Goal: Find specific page/section: Find specific page/section

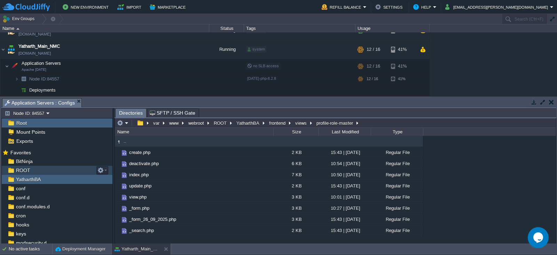
scroll to position [10, 0]
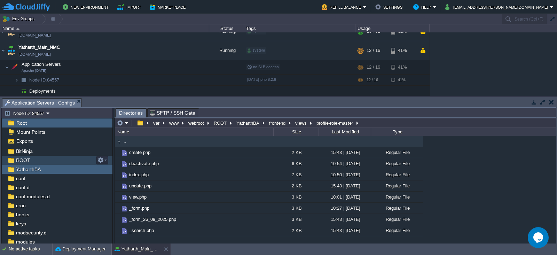
click at [25, 158] on span "ROOT" at bounding box center [23, 160] width 17 height 6
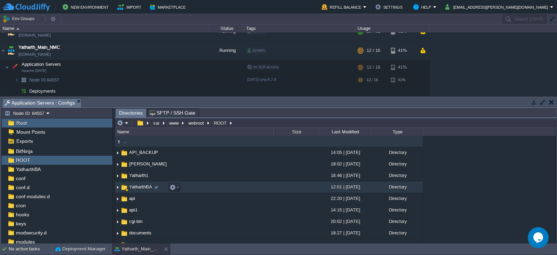
click at [139, 187] on span "YatharthBA" at bounding box center [140, 187] width 25 height 6
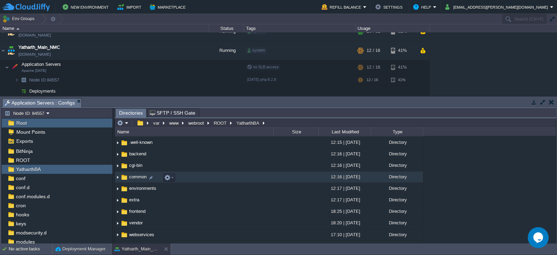
click at [133, 177] on span "common" at bounding box center [138, 177] width 20 height 6
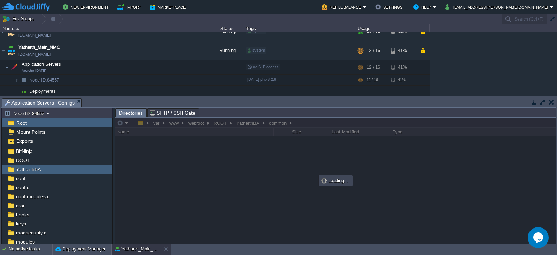
scroll to position [0, 0]
click at [133, 177] on div at bounding box center [335, 180] width 441 height 125
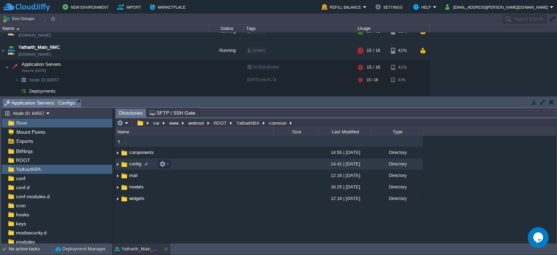
click at [132, 164] on span "config" at bounding box center [135, 164] width 14 height 6
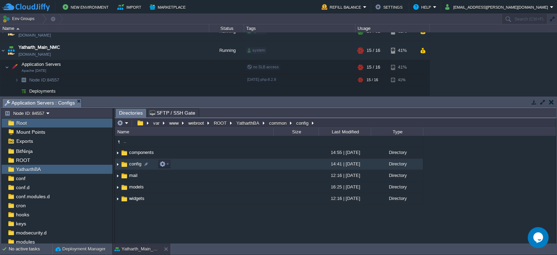
click at [132, 164] on span "config" at bounding box center [135, 164] width 14 height 6
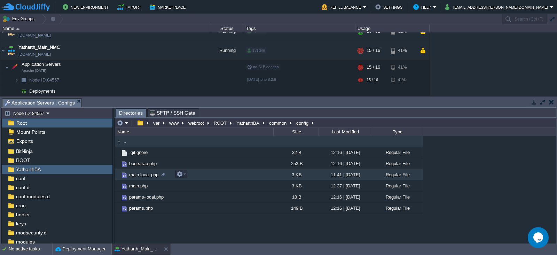
click at [145, 176] on span "main-local.php" at bounding box center [143, 175] width 31 height 6
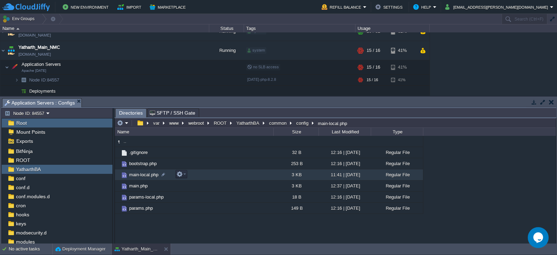
click at [145, 176] on span "main-local.php" at bounding box center [143, 175] width 31 height 6
click at [125, 111] on span "Directories" at bounding box center [131, 113] width 24 height 9
click at [22, 160] on span "ROOT" at bounding box center [23, 160] width 17 height 6
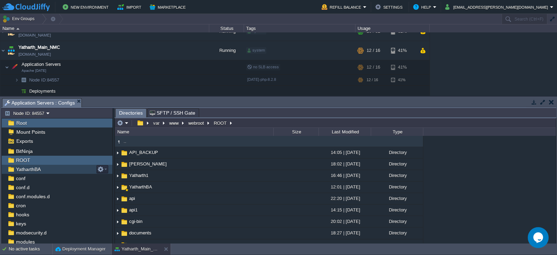
click at [31, 168] on span "YatharthBA" at bounding box center [28, 169] width 27 height 6
